Goal: Find specific page/section: Find specific page/section

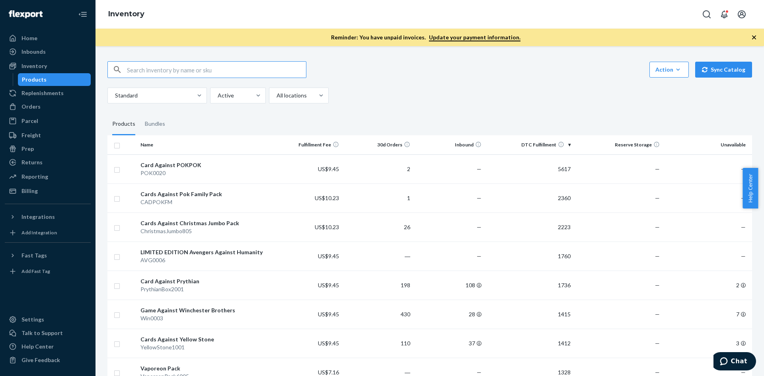
click at [194, 71] on input "text" at bounding box center [216, 70] width 179 height 16
type input "swyft"
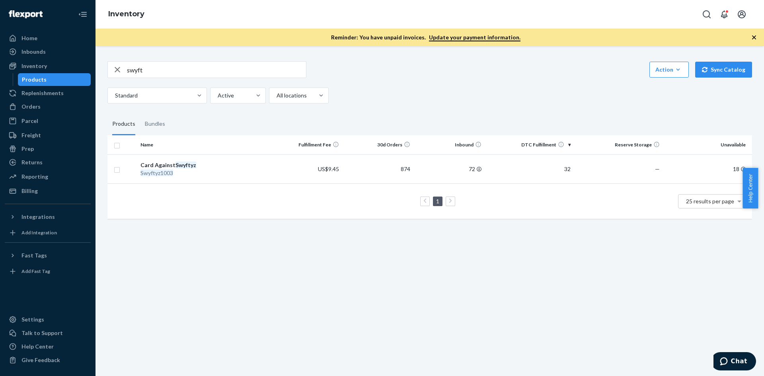
click at [392, 74] on div "swyft Action Create product Create bundle Bulk create products Bulk update prod…" at bounding box center [429, 69] width 644 height 17
click at [70, 32] on link "Home" at bounding box center [48, 38] width 86 height 13
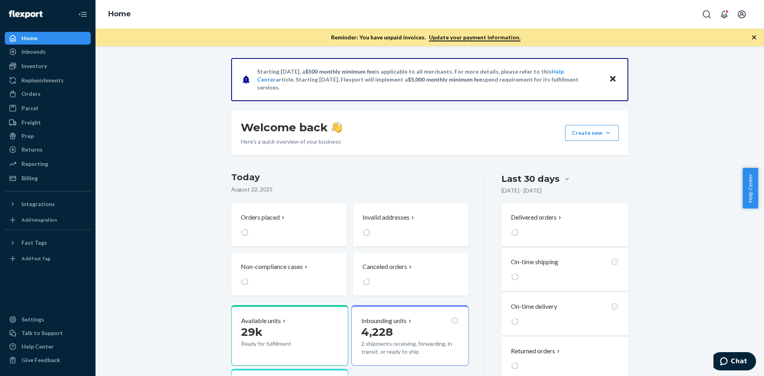
click at [163, 141] on div "Starting [DATE], a $500 monthly minimum fee is applicable to all merchants. For…" at bounding box center [429, 274] width 656 height 433
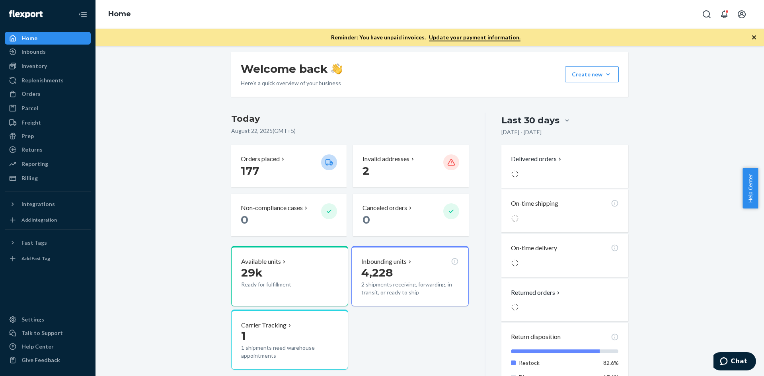
scroll to position [130, 0]
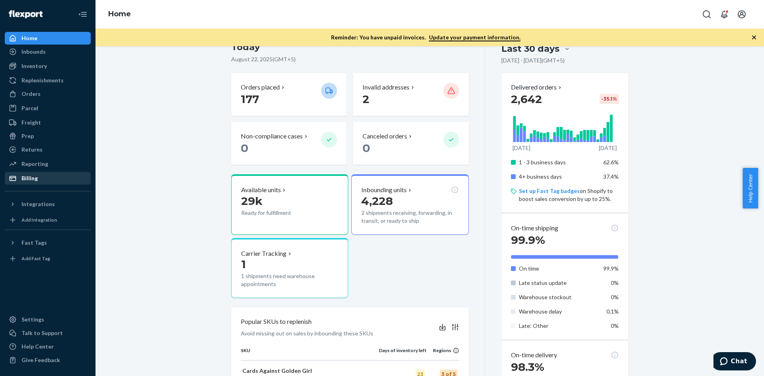
drag, startPoint x: 63, startPoint y: 181, endPoint x: 74, endPoint y: 180, distance: 10.4
click at [63, 181] on div "Billing" at bounding box center [48, 178] width 84 height 11
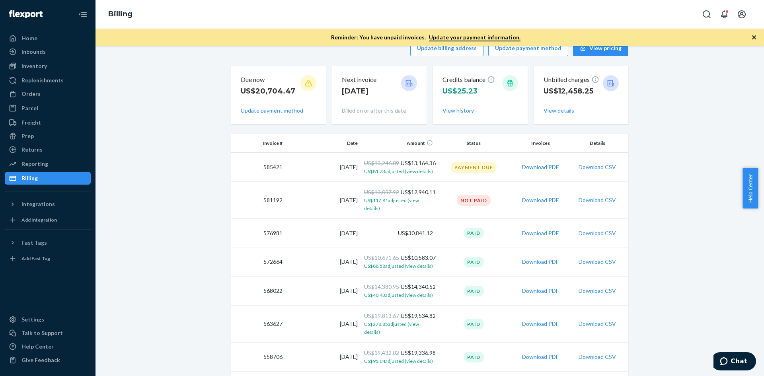
scroll to position [80, 0]
